Goal: Transaction & Acquisition: Book appointment/travel/reservation

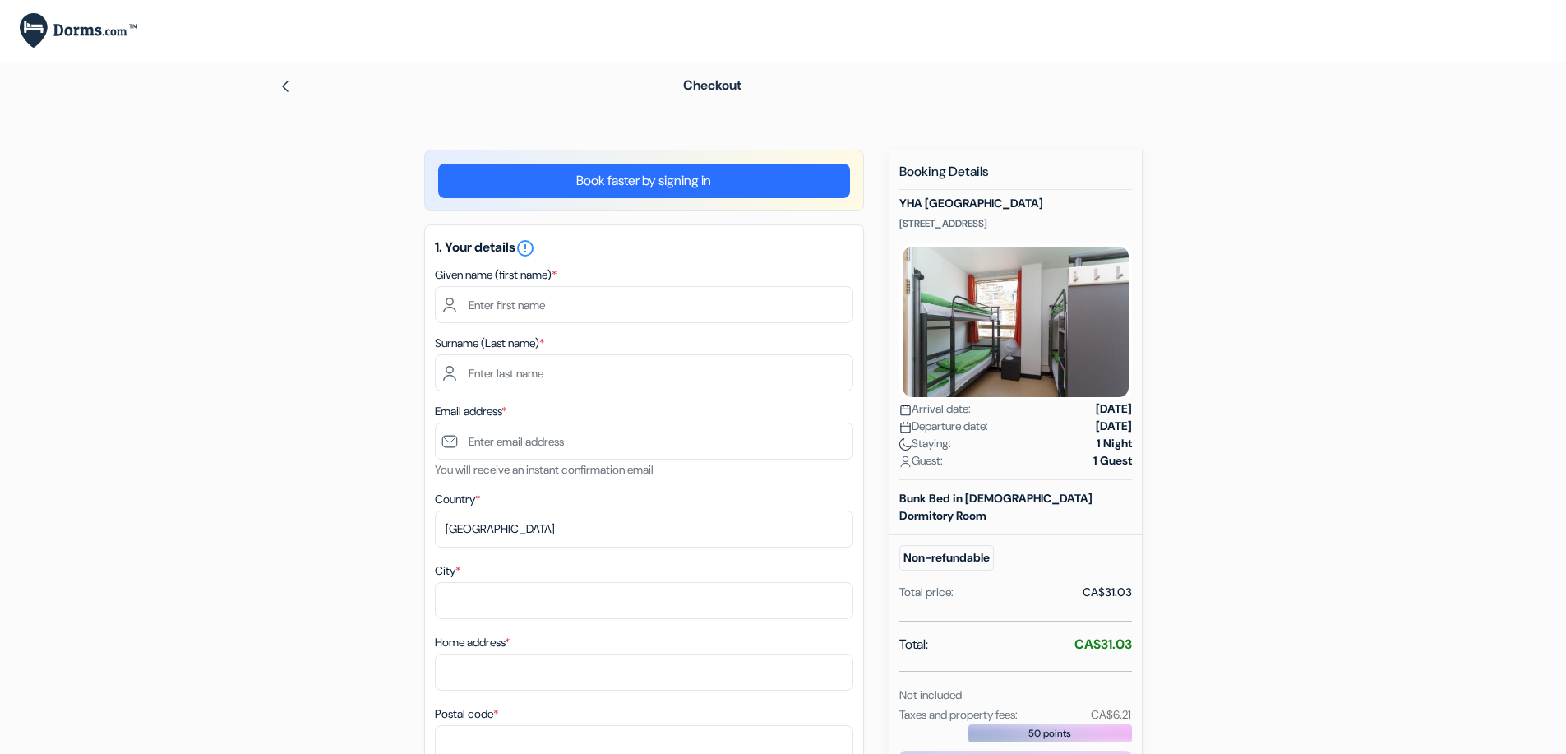
click at [281, 91] on img at bounding box center [285, 86] width 13 height 13
click at [291, 70] on div "Checkout" at bounding box center [783, 85] width 1085 height 46
click at [289, 80] on img at bounding box center [285, 86] width 13 height 13
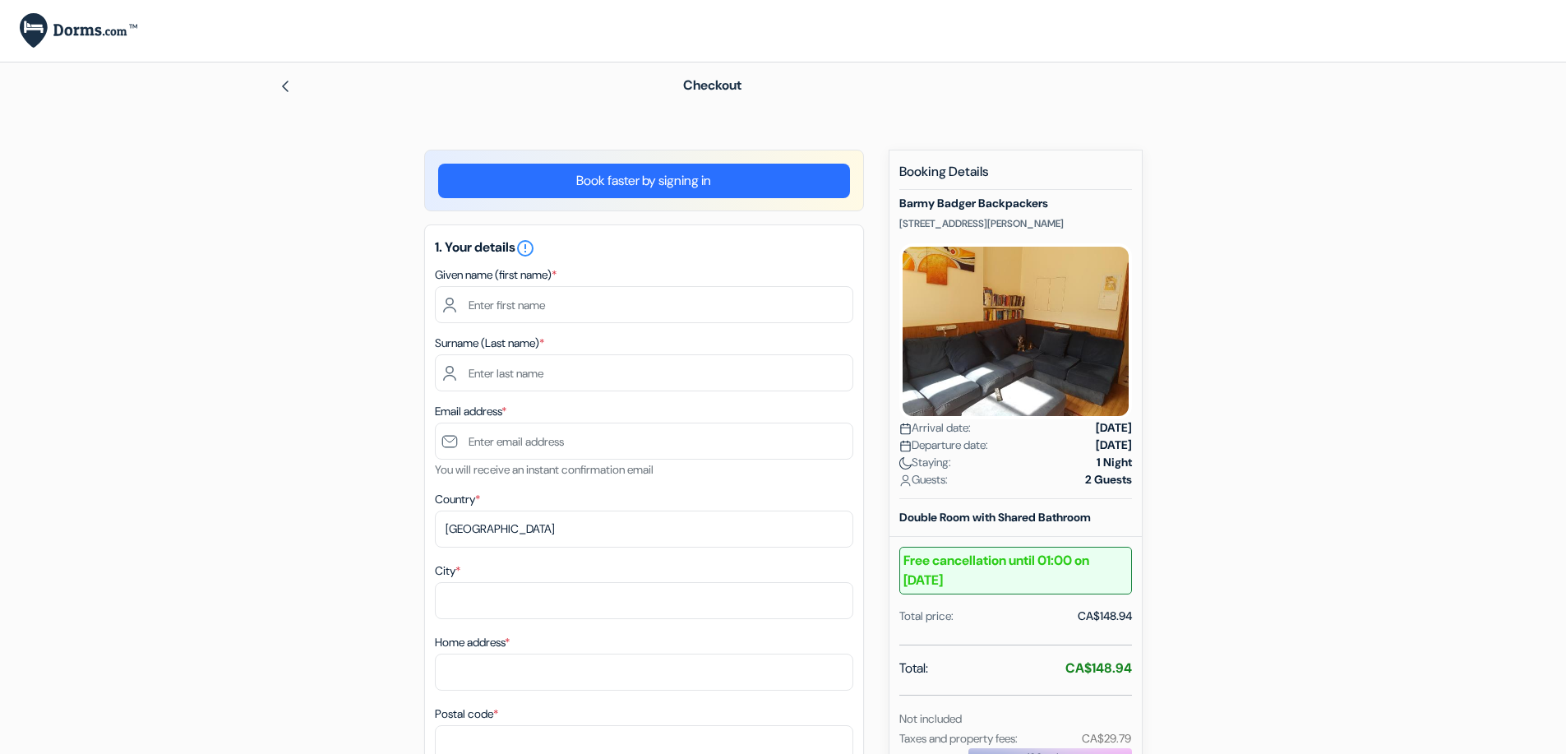
click at [292, 86] on img at bounding box center [285, 86] width 13 height 13
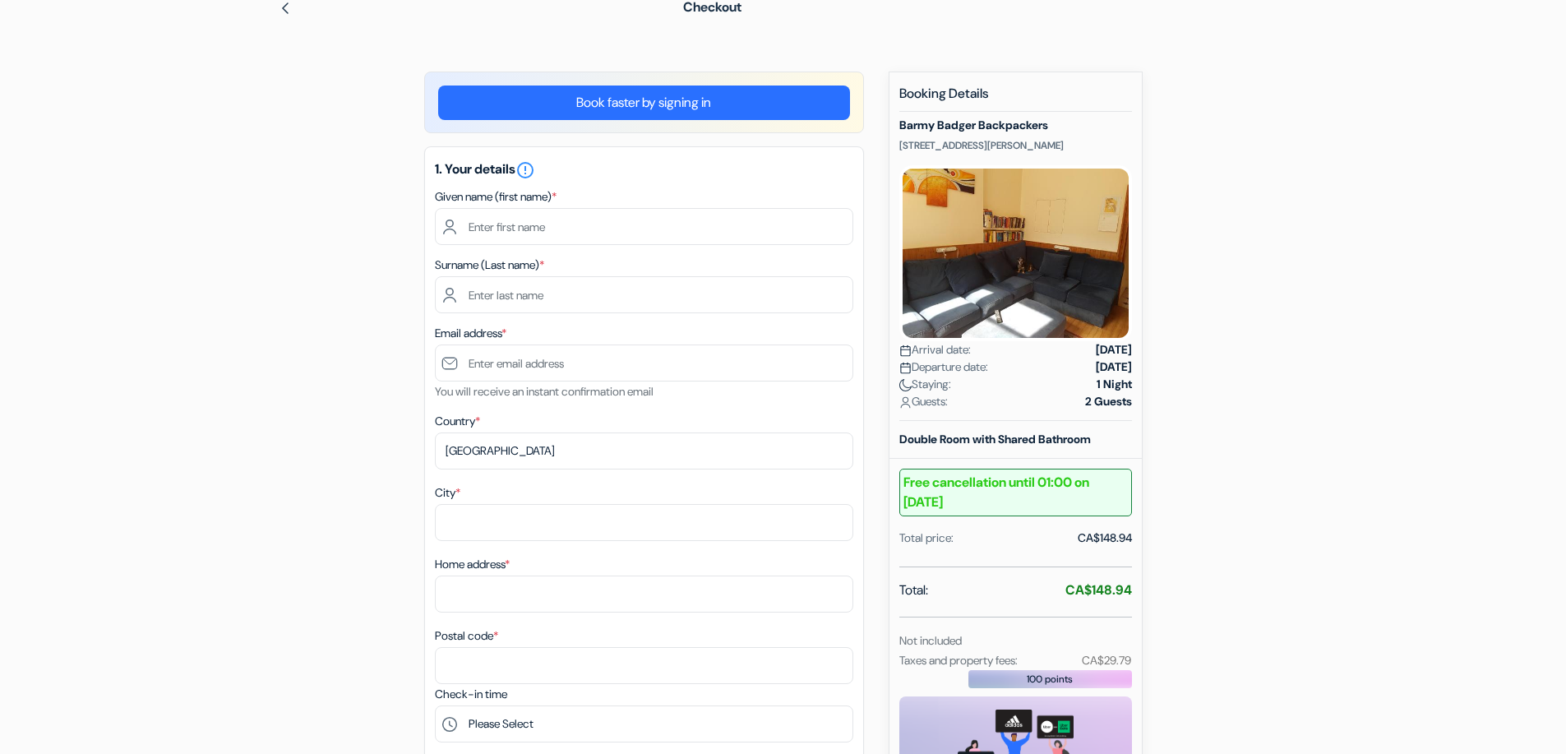
scroll to position [164, 0]
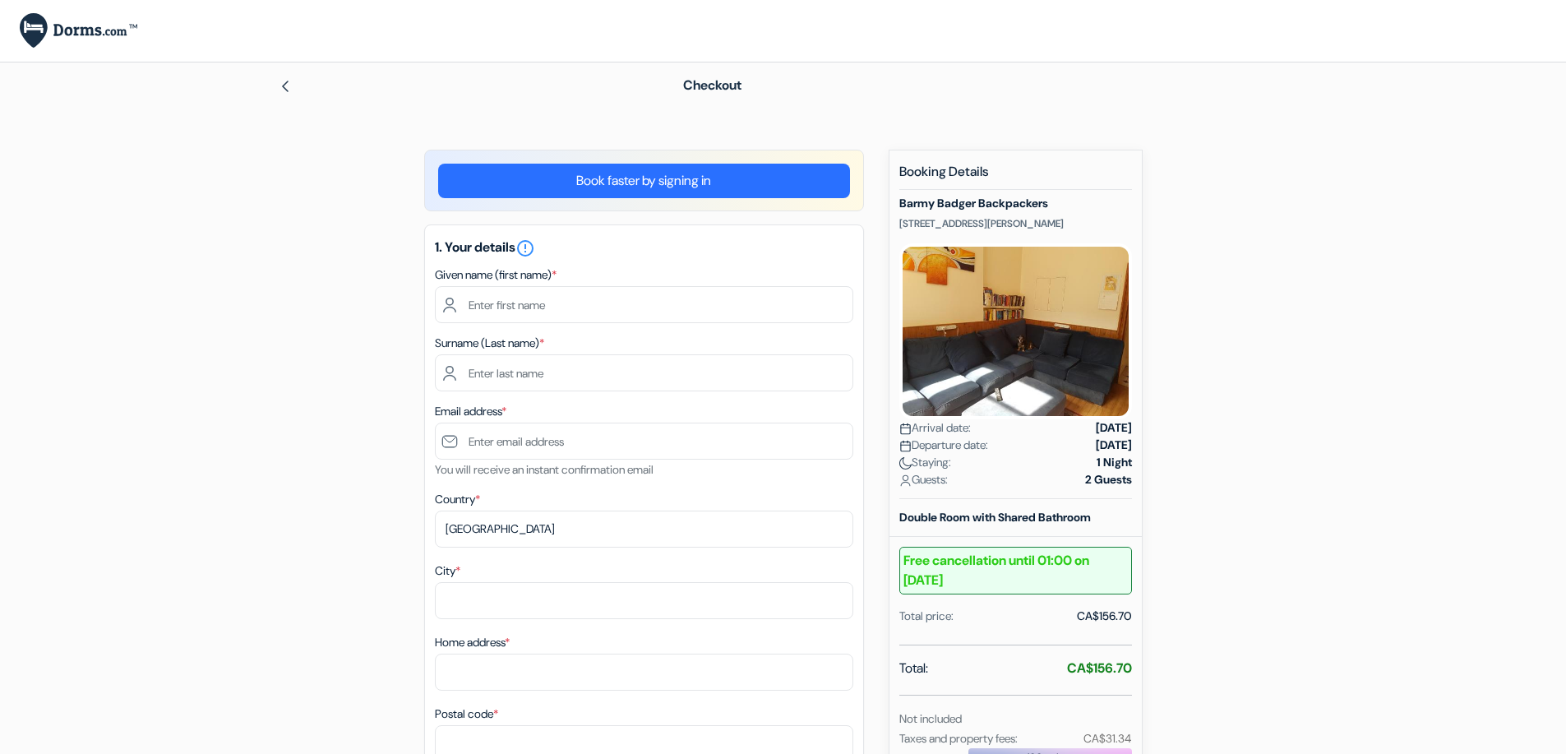
click at [292, 80] on img at bounding box center [285, 86] width 13 height 13
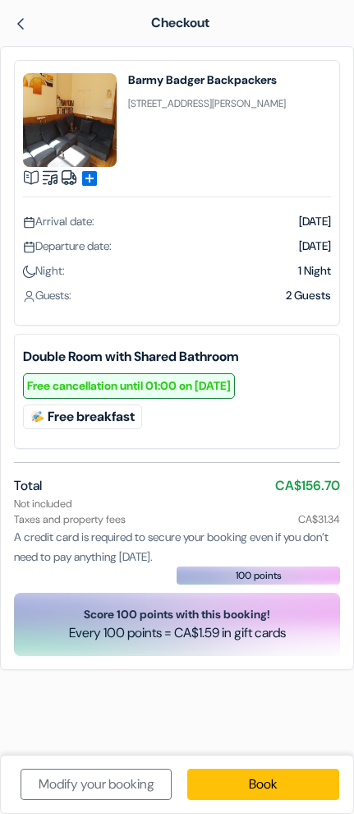
click at [20, 25] on img at bounding box center [20, 23] width 13 height 13
